Goal: Navigation & Orientation: Go to known website

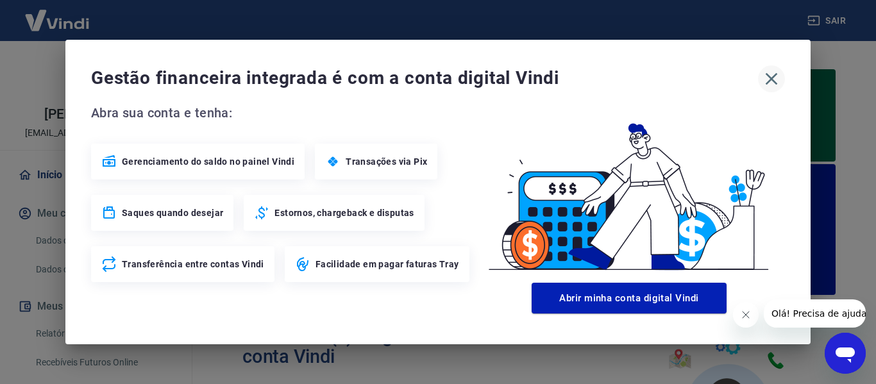
click at [765, 81] on icon "button" at bounding box center [771, 79] width 21 height 21
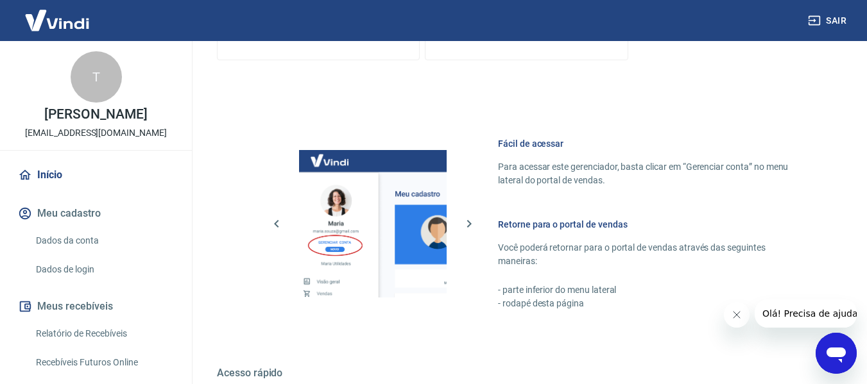
scroll to position [896, 0]
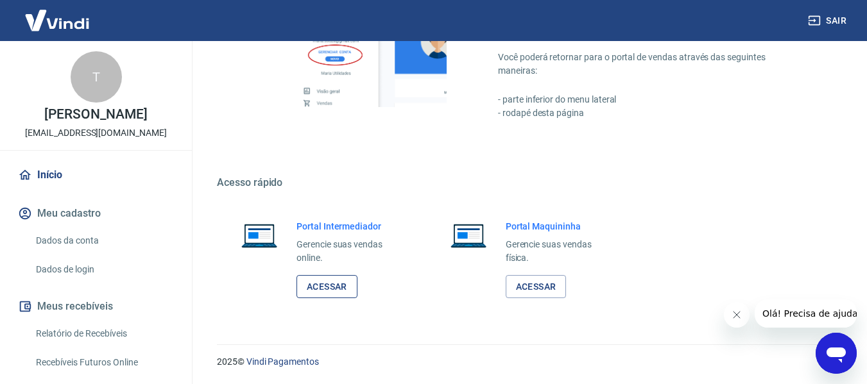
click at [306, 280] on link "Acessar" at bounding box center [326, 287] width 61 height 24
